Goal: Task Accomplishment & Management: Complete application form

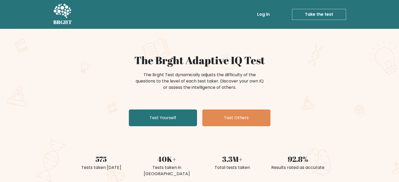
click at [326, 15] on link "Take the test" at bounding box center [319, 14] width 54 height 11
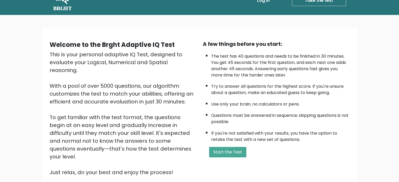
scroll to position [26, 0]
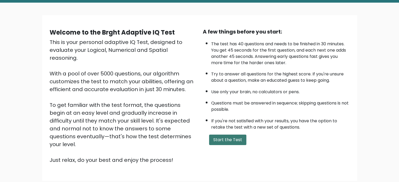
click at [231, 135] on button "Start the Test" at bounding box center [227, 140] width 37 height 11
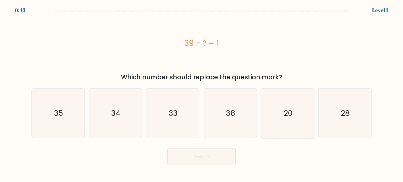
click at [272, 107] on icon "20" at bounding box center [287, 113] width 49 height 49
click at [202, 94] on input "e. 20" at bounding box center [202, 92] width 0 height 3
radio input "true"
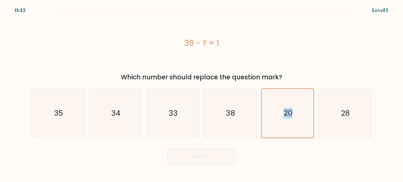
click at [272, 107] on icon "20" at bounding box center [287, 113] width 49 height 49
click at [202, 94] on input "e. 20" at bounding box center [202, 92] width 0 height 3
click at [273, 107] on icon "20" at bounding box center [287, 113] width 49 height 49
click at [202, 94] on input "e. 20" at bounding box center [202, 92] width 0 height 3
click at [221, 154] on button "Next" at bounding box center [202, 157] width 68 height 17
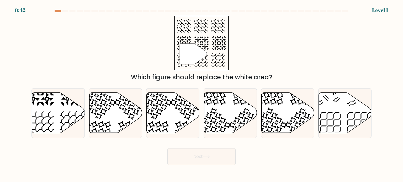
click at [227, 122] on icon at bounding box center [230, 113] width 53 height 40
click at [202, 94] on input "d." at bounding box center [202, 92] width 0 height 3
radio input "true"
click at [216, 157] on button "Next" at bounding box center [202, 157] width 68 height 17
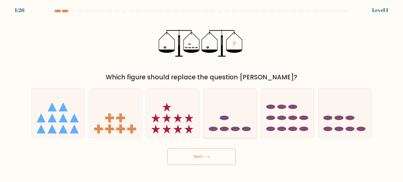
click at [228, 117] on ellipse at bounding box center [224, 118] width 9 height 4
click at [202, 94] on input "d." at bounding box center [202, 92] width 0 height 3
radio input "true"
click at [209, 169] on body "2:10 Level 1" at bounding box center [201, 91] width 403 height 182
click at [213, 150] on button "Next" at bounding box center [202, 157] width 68 height 17
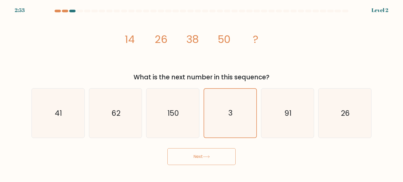
click at [210, 156] on icon at bounding box center [206, 157] width 7 height 3
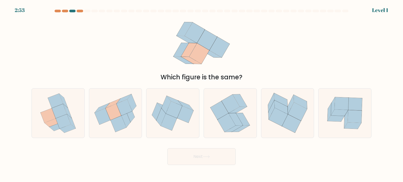
click at [223, 114] on icon at bounding box center [220, 110] width 18 height 19
click at [202, 94] on input "d." at bounding box center [202, 92] width 0 height 3
radio input "true"
click at [211, 159] on button "Next" at bounding box center [202, 157] width 68 height 17
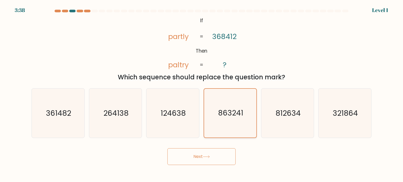
click at [216, 156] on button "Next" at bounding box center [202, 157] width 68 height 17
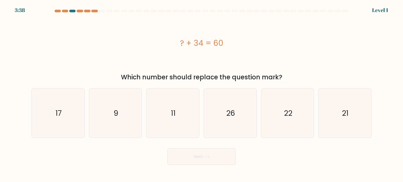
drag, startPoint x: 232, startPoint y: 124, endPoint x: 212, endPoint y: 160, distance: 41.6
drag, startPoint x: 212, startPoint y: 161, endPoint x: 213, endPoint y: 149, distance: 11.8
click at [212, 157] on button "Next" at bounding box center [202, 157] width 68 height 17
click at [230, 123] on icon "26" at bounding box center [230, 113] width 49 height 49
click at [202, 94] on input "d. 26" at bounding box center [202, 92] width 0 height 3
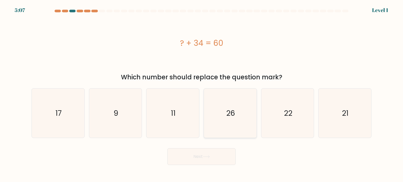
radio input "true"
drag, startPoint x: 216, startPoint y: 159, endPoint x: 215, endPoint y: 156, distance: 3.3
click at [215, 157] on button "Next" at bounding box center [202, 157] width 68 height 17
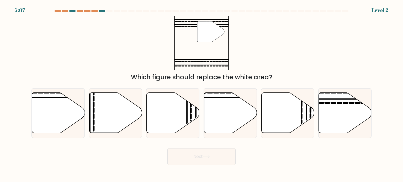
click at [231, 113] on icon at bounding box center [230, 113] width 53 height 40
click at [202, 94] on input "d." at bounding box center [202, 92] width 0 height 3
radio input "true"
drag, startPoint x: 211, startPoint y: 155, endPoint x: 222, endPoint y: 120, distance: 37.0
click at [211, 154] on button "Next" at bounding box center [202, 157] width 68 height 17
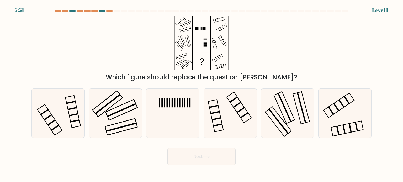
click at [205, 157] on icon at bounding box center [206, 157] width 7 height 3
click at [228, 116] on icon at bounding box center [230, 113] width 49 height 49
click at [202, 94] on input "d." at bounding box center [202, 92] width 0 height 3
radio input "true"
click at [209, 159] on button "Next" at bounding box center [202, 157] width 68 height 17
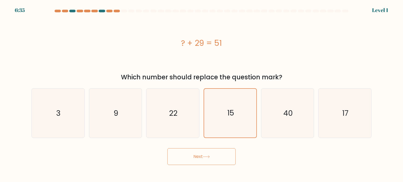
click at [206, 159] on button "Next" at bounding box center [202, 157] width 68 height 17
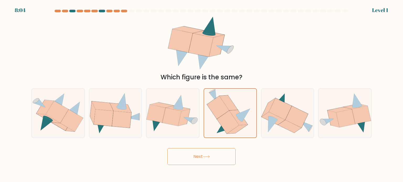
drag, startPoint x: 211, startPoint y: 159, endPoint x: 214, endPoint y: 149, distance: 10.3
click at [211, 158] on button "Next" at bounding box center [202, 157] width 68 height 17
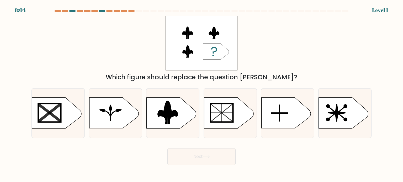
click at [232, 110] on rect at bounding box center [222, 113] width 23 height 18
click at [202, 94] on input "d." at bounding box center [202, 92] width 0 height 3
radio input "true"
click at [212, 153] on button "Next" at bounding box center [202, 157] width 68 height 17
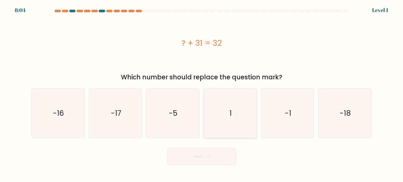
click at [228, 113] on icon "1" at bounding box center [230, 113] width 49 height 49
click at [202, 94] on input "d. 1" at bounding box center [202, 92] width 0 height 3
radio input "true"
click at [210, 158] on icon at bounding box center [206, 157] width 7 height 3
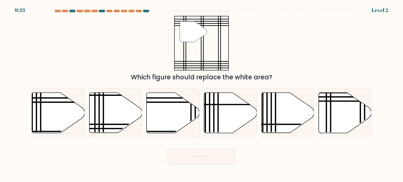
click at [229, 117] on icon at bounding box center [230, 113] width 53 height 40
click at [202, 94] on input "d." at bounding box center [202, 92] width 0 height 3
radio input "true"
drag, startPoint x: 212, startPoint y: 156, endPoint x: 224, endPoint y: 125, distance: 33.6
click at [212, 156] on button "Next" at bounding box center [202, 157] width 68 height 17
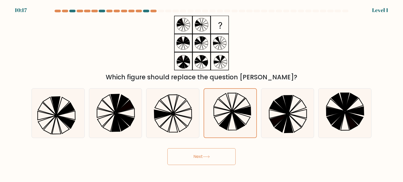
click at [211, 152] on button "Next" at bounding box center [202, 157] width 68 height 17
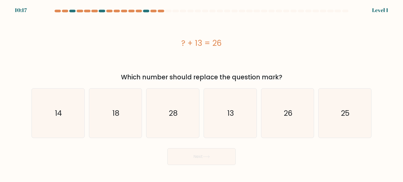
click at [228, 125] on icon "13" at bounding box center [230, 113] width 49 height 49
click at [202, 94] on input "d. 13" at bounding box center [202, 92] width 0 height 3
radio input "true"
click at [208, 160] on button "Next" at bounding box center [202, 157] width 68 height 17
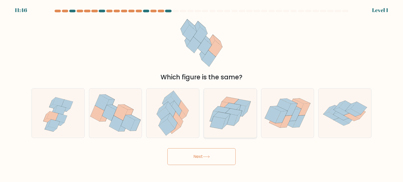
click at [229, 118] on icon at bounding box center [226, 122] width 8 height 15
click at [202, 94] on input "d." at bounding box center [202, 92] width 0 height 3
radio input "true"
click at [213, 157] on button "Next" at bounding box center [202, 157] width 68 height 17
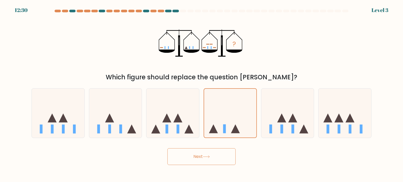
click at [216, 154] on button "Next" at bounding box center [202, 157] width 68 height 17
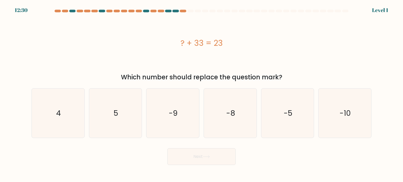
click at [230, 127] on icon "-8" at bounding box center [230, 113] width 49 height 49
click at [202, 94] on input "d. -8" at bounding box center [202, 92] width 0 height 3
radio input "true"
click at [216, 155] on button "Next" at bounding box center [202, 157] width 68 height 17
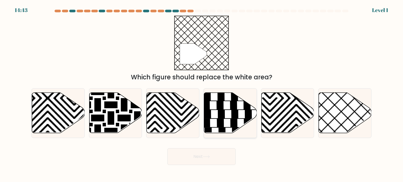
click at [229, 117] on icon at bounding box center [230, 113] width 53 height 40
click at [202, 94] on input "d." at bounding box center [202, 92] width 0 height 3
radio input "true"
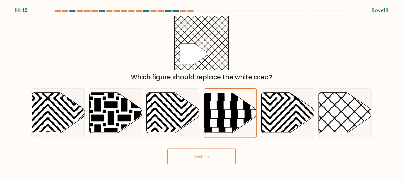
click at [212, 150] on button "Next" at bounding box center [202, 157] width 68 height 17
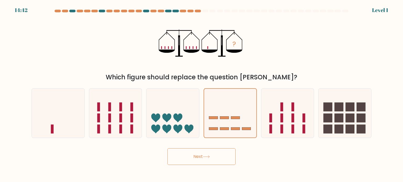
drag, startPoint x: 207, startPoint y: 155, endPoint x: 217, endPoint y: 129, distance: 27.8
click at [207, 154] on button "Next" at bounding box center [202, 157] width 68 height 17
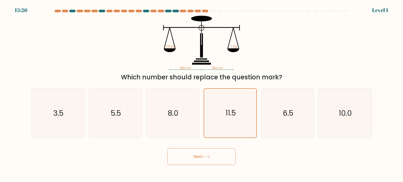
click at [207, 155] on button "Next" at bounding box center [202, 157] width 68 height 17
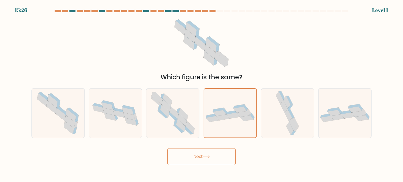
drag, startPoint x: 210, startPoint y: 158, endPoint x: 212, endPoint y: 152, distance: 6.2
click at [210, 157] on icon at bounding box center [206, 157] width 7 height 3
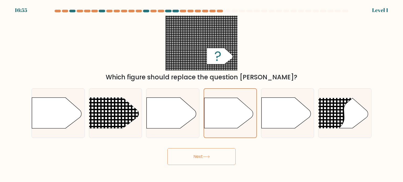
click at [215, 153] on button "Next" at bounding box center [202, 157] width 68 height 17
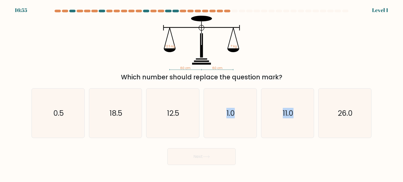
drag, startPoint x: 219, startPoint y: 156, endPoint x: 220, endPoint y: 147, distance: 9.2
click at [219, 152] on button "Next" at bounding box center [202, 157] width 68 height 17
click at [216, 153] on button "Next" at bounding box center [202, 157] width 68 height 17
click at [228, 124] on icon "1.0" at bounding box center [230, 113] width 49 height 49
click at [202, 94] on input "d. 1.0" at bounding box center [202, 92] width 0 height 3
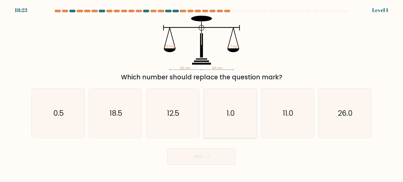
radio input "true"
click at [215, 158] on button "Next" at bounding box center [202, 157] width 68 height 17
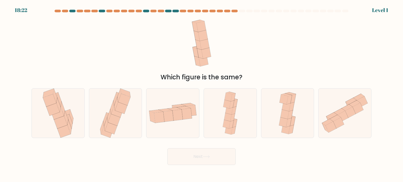
click at [228, 117] on icon at bounding box center [227, 117] width 7 height 9
click at [202, 94] on input "d." at bounding box center [202, 92] width 0 height 3
radio input "true"
click at [212, 159] on button "Next" at bounding box center [202, 157] width 68 height 17
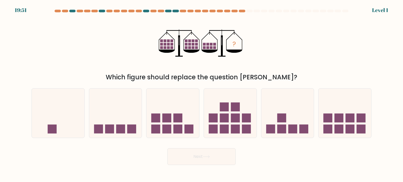
click at [231, 115] on icon at bounding box center [230, 114] width 53 height 44
click at [202, 94] on input "d." at bounding box center [202, 92] width 0 height 3
radio input "true"
click at [211, 157] on button "Next" at bounding box center [202, 157] width 68 height 17
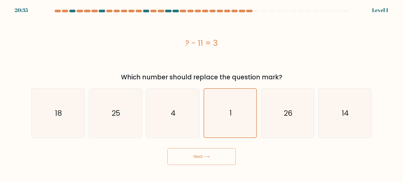
click at [213, 161] on button "Next" at bounding box center [202, 157] width 68 height 17
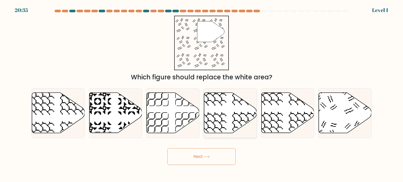
click at [227, 124] on icon at bounding box center [230, 113] width 53 height 40
click at [202, 94] on input "d." at bounding box center [202, 92] width 0 height 3
radio input "true"
click at [221, 154] on button "Next" at bounding box center [202, 157] width 68 height 17
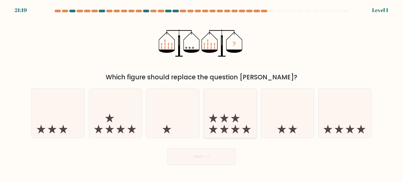
click at [227, 121] on icon at bounding box center [230, 114] width 53 height 44
click at [202, 94] on input "d." at bounding box center [202, 92] width 0 height 3
radio input "true"
click at [219, 152] on button "Next" at bounding box center [202, 157] width 68 height 17
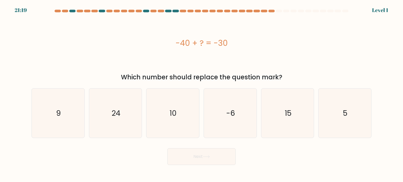
click at [227, 121] on icon "-6" at bounding box center [230, 113] width 49 height 49
click at [202, 94] on input "d. -6" at bounding box center [202, 92] width 0 height 3
radio input "true"
click at [215, 160] on button "Next" at bounding box center [202, 157] width 68 height 17
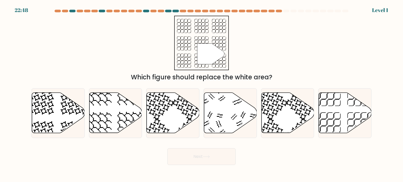
click at [231, 116] on icon at bounding box center [230, 113] width 53 height 40
click at [202, 94] on input "d." at bounding box center [202, 92] width 0 height 3
radio input "true"
click at [216, 154] on button "Next" at bounding box center [202, 157] width 68 height 17
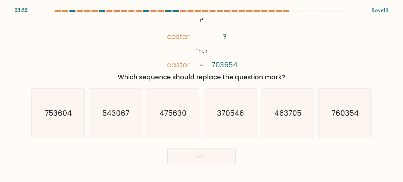
click at [232, 121] on icon "370546" at bounding box center [230, 113] width 49 height 49
click at [202, 94] on input "d. 370546" at bounding box center [202, 92] width 0 height 3
radio input "true"
click at [221, 157] on button "Next" at bounding box center [202, 157] width 68 height 17
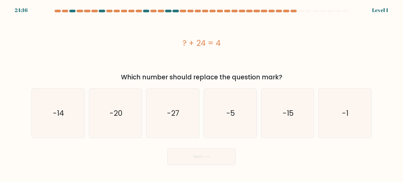
click at [236, 116] on icon "-5" at bounding box center [230, 113] width 49 height 49
click at [202, 94] on input "d. -5" at bounding box center [202, 92] width 0 height 3
radio input "true"
click at [216, 155] on button "Next" at bounding box center [202, 157] width 68 height 17
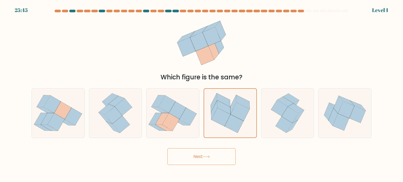
click at [215, 158] on button "Next" at bounding box center [202, 157] width 68 height 17
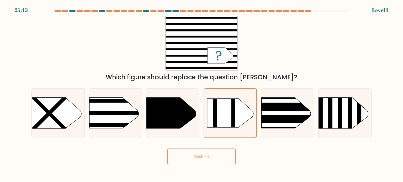
click at [216, 154] on button "Next" at bounding box center [202, 157] width 68 height 17
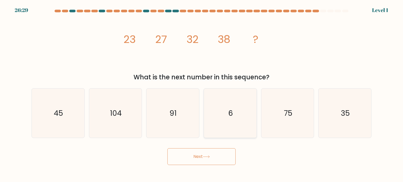
click at [227, 123] on icon "6" at bounding box center [230, 113] width 49 height 49
click at [202, 94] on input "d. 6" at bounding box center [202, 92] width 0 height 3
radio input "true"
click at [217, 156] on button "Next" at bounding box center [202, 157] width 68 height 17
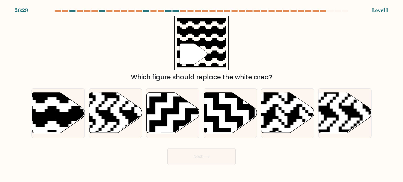
click at [227, 125] on icon at bounding box center [230, 113] width 53 height 40
click at [202, 94] on input "d." at bounding box center [202, 92] width 0 height 3
radio input "true"
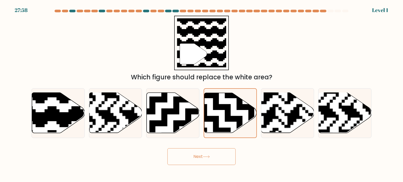
click at [218, 156] on button "Next" at bounding box center [202, 157] width 68 height 17
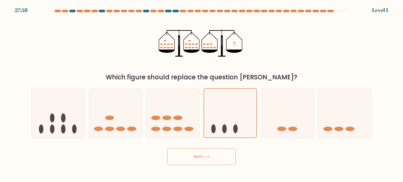
click at [217, 157] on button "Next" at bounding box center [202, 157] width 68 height 17
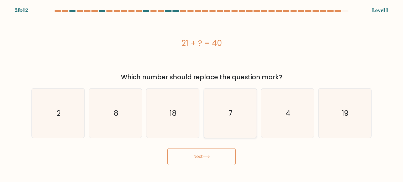
click at [229, 123] on icon "7" at bounding box center [230, 113] width 49 height 49
click at [202, 94] on input "d. 7" at bounding box center [202, 92] width 0 height 3
radio input "true"
click at [218, 158] on button "Next" at bounding box center [202, 157] width 68 height 17
click at [225, 128] on icon "7" at bounding box center [230, 113] width 49 height 49
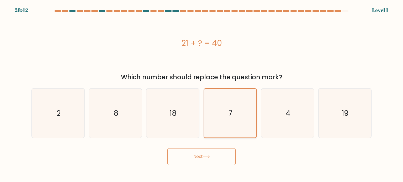
click at [202, 94] on input "d. 7" at bounding box center [202, 92] width 0 height 3
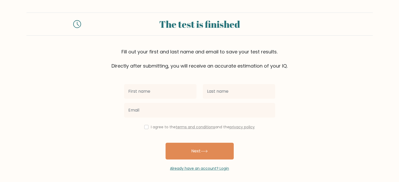
click at [226, 123] on div "I agree to the terms and conditions and the privacy policy Next Already have an…" at bounding box center [200, 121] width 158 height 102
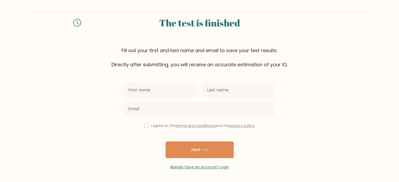
scroll to position [2, 0]
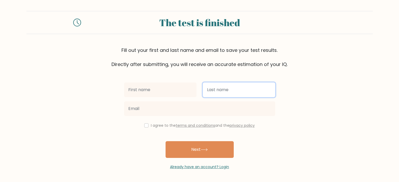
click at [275, 83] on input "text" at bounding box center [239, 90] width 72 height 15
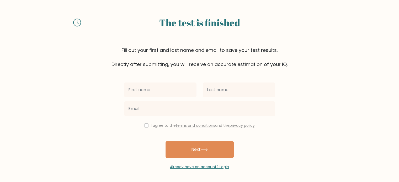
click at [285, 72] on form "The test is finished Fill out your first and last name and email to save your t…" at bounding box center [199, 90] width 399 height 159
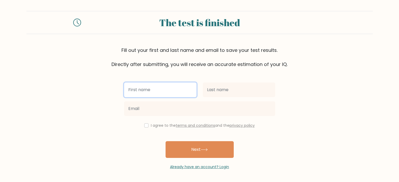
click at [168, 86] on input "text" at bounding box center [160, 90] width 72 height 15
type input "tq"
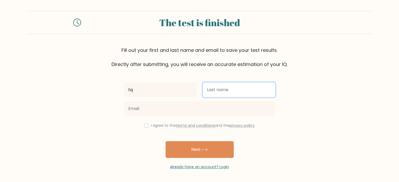
click at [222, 86] on input "text" at bounding box center [239, 90] width 72 height 15
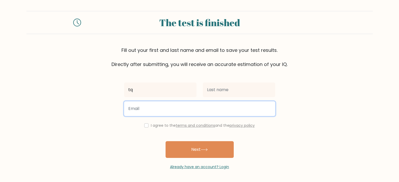
click at [184, 113] on input "email" at bounding box center [199, 109] width 151 height 15
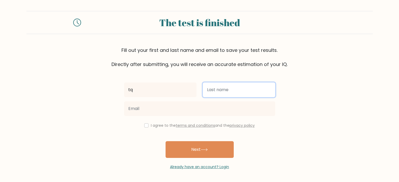
click at [222, 92] on input "text" at bounding box center [239, 90] width 72 height 15
type input "fasdfa"
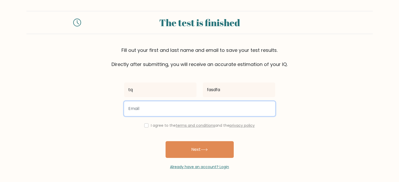
click at [183, 108] on input "email" at bounding box center [199, 109] width 151 height 15
type input "philsoldy@gmail.com"
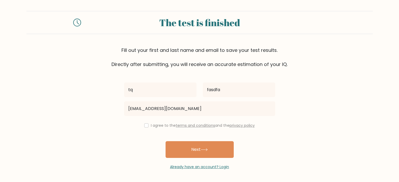
click at [154, 124] on label "I agree to the terms and conditions and the privacy policy" at bounding box center [203, 125] width 104 height 5
click at [147, 124] on input "checkbox" at bounding box center [146, 126] width 4 height 4
checkbox input "true"
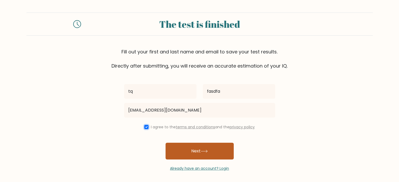
scroll to position [0, 0]
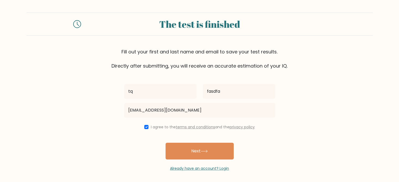
click at [206, 154] on button "Next" at bounding box center [200, 151] width 68 height 17
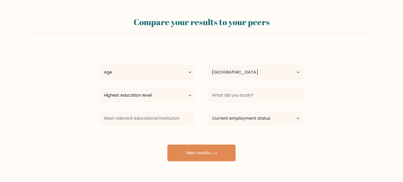
select select "CA"
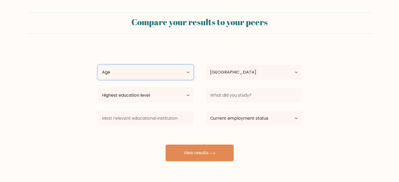
click at [153, 70] on select "Age Under 18 years old 18-24 years old 25-34 years old 35-44 years old 45-54 ye…" at bounding box center [146, 72] width 96 height 15
select select "min_18"
click at [98, 65] on select "Age Under 18 years old 18-24 years old 25-34 years old 35-44 years old 45-54 ye…" at bounding box center [146, 72] width 96 height 15
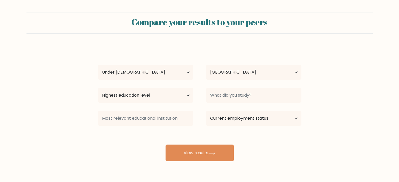
click at [228, 64] on div "Country Afghanistan Albania Algeria American Samoa Andorra Angola Anguilla Anta…" at bounding box center [254, 72] width 108 height 19
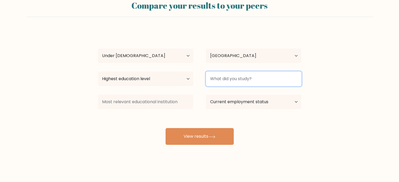
click at [232, 79] on input at bounding box center [254, 79] width 96 height 15
type input "hjb"
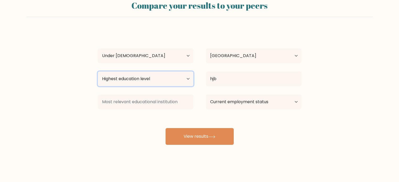
click at [171, 74] on select "Highest education level No schooling Primary Lower Secondary Upper Secondary Oc…" at bounding box center [146, 79] width 96 height 15
select select "upper_secondary"
click at [98, 72] on select "Highest education level No schooling Primary Lower Secondary Upper Secondary Oc…" at bounding box center [146, 79] width 96 height 15
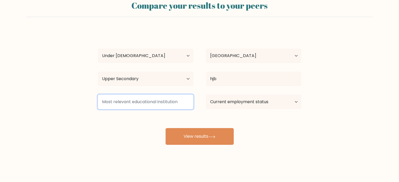
click at [155, 103] on input at bounding box center [146, 102] width 96 height 15
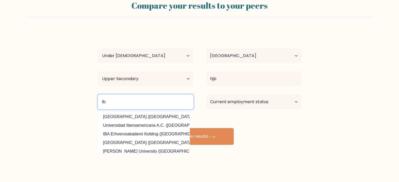
type input "ib"
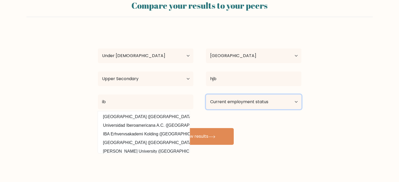
click at [248, 107] on select "Current employment status Employed Student Retired Other / prefer not to answer" at bounding box center [254, 102] width 96 height 15
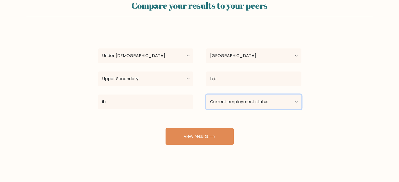
select select "retired"
click at [206, 95] on select "Current employment status Employed Student Retired Other / prefer not to answer" at bounding box center [254, 102] width 96 height 15
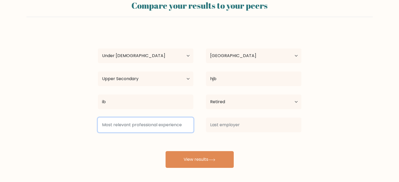
click at [176, 124] on input at bounding box center [146, 125] width 96 height 15
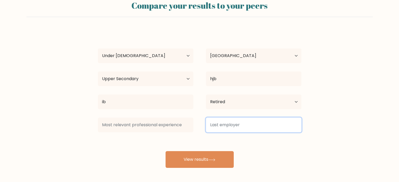
click at [236, 122] on input at bounding box center [254, 125] width 96 height 15
type input "agsdga"
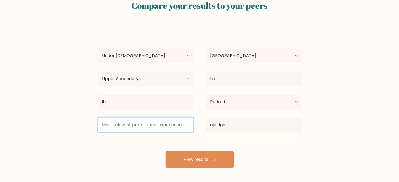
click at [151, 118] on input at bounding box center [146, 125] width 96 height 15
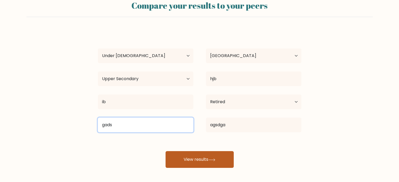
type input "gads"
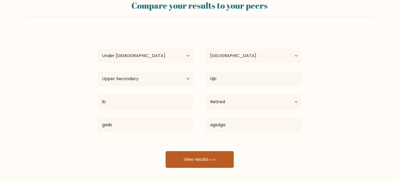
click at [183, 159] on button "View results" at bounding box center [200, 160] width 68 height 17
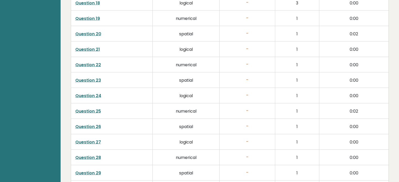
scroll to position [1350, 0]
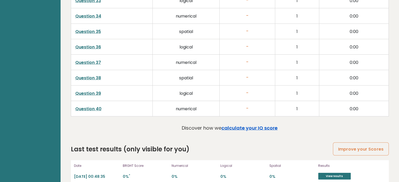
click at [251, 125] on link "calculate your IQ score" at bounding box center [250, 128] width 56 height 7
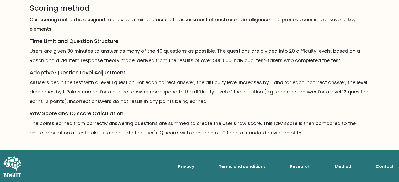
scroll to position [320, 0]
